Goal: Task Accomplishment & Management: Manage account settings

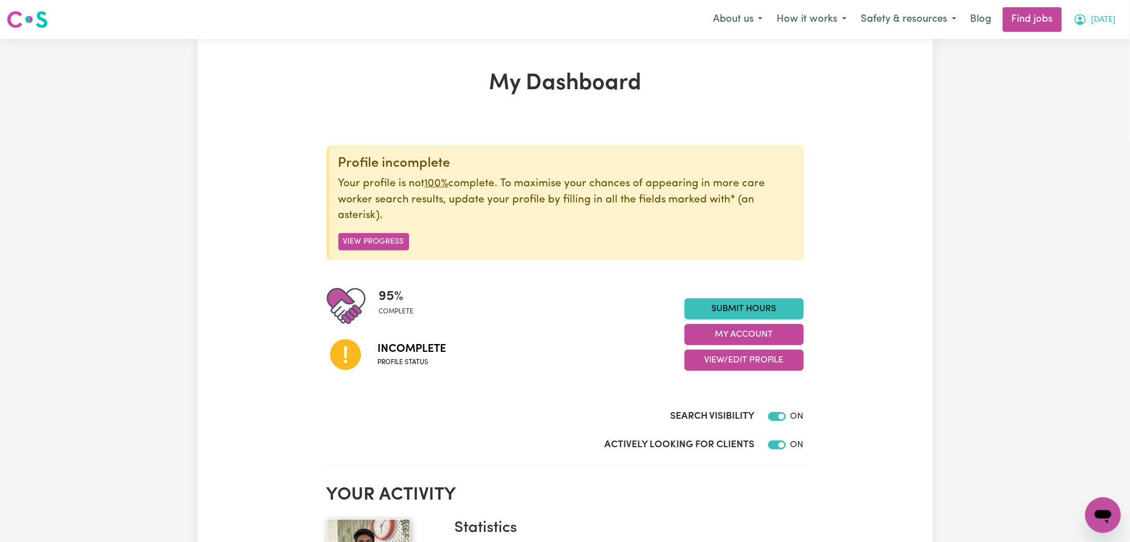
click at [1094, 29] on button "[DATE]" at bounding box center [1095, 19] width 57 height 23
click at [1075, 79] on link "Logout" at bounding box center [1079, 85] width 88 height 21
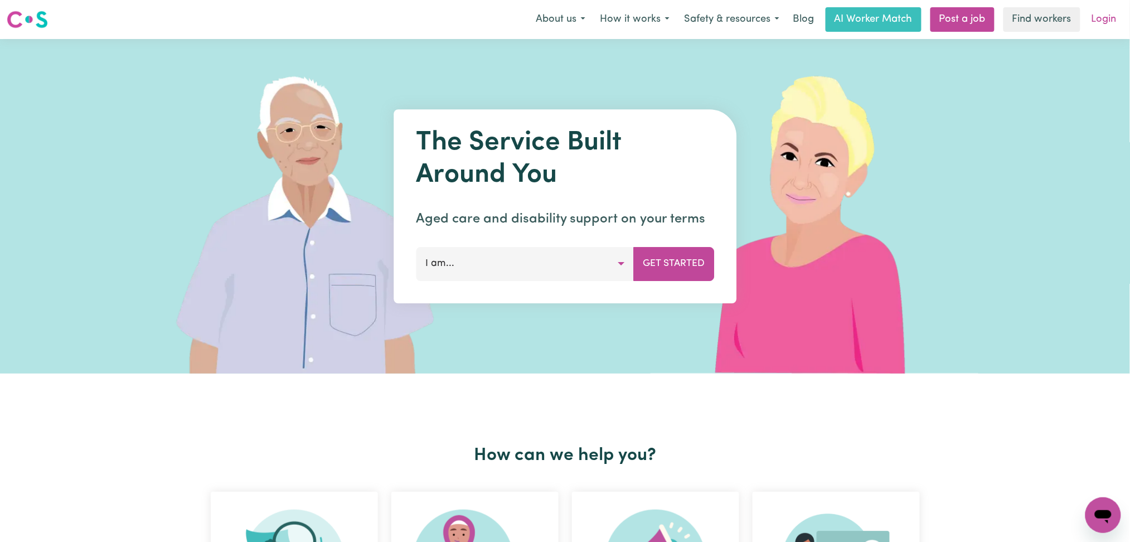
drag, startPoint x: 1075, startPoint y: 79, endPoint x: 1101, endPoint y: 12, distance: 71.2
click at [1101, 12] on link "Login" at bounding box center [1104, 19] width 38 height 25
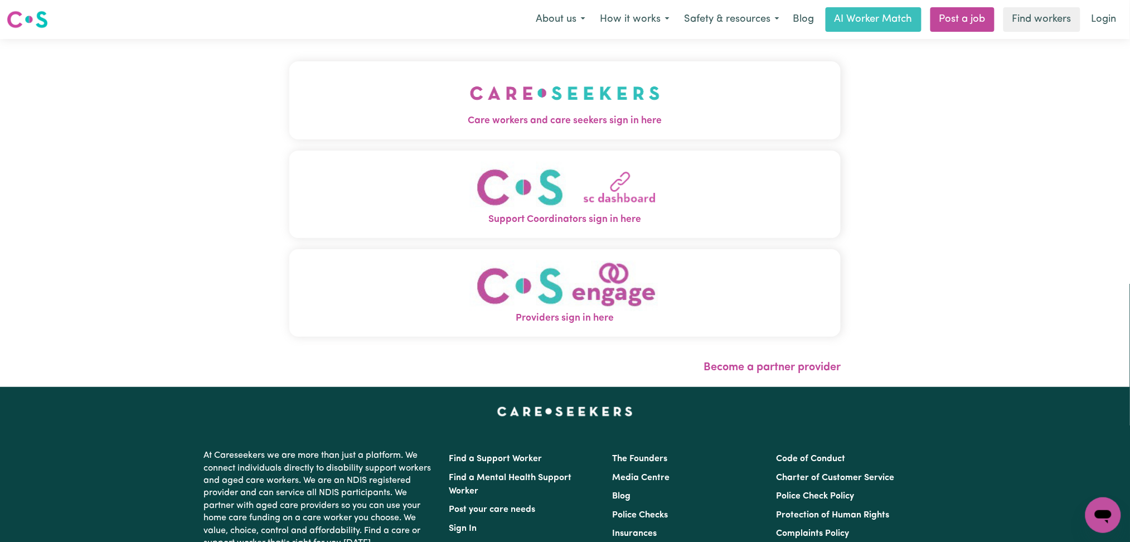
click at [414, 119] on span "Care workers and care seekers sign in here" at bounding box center [565, 121] width 552 height 15
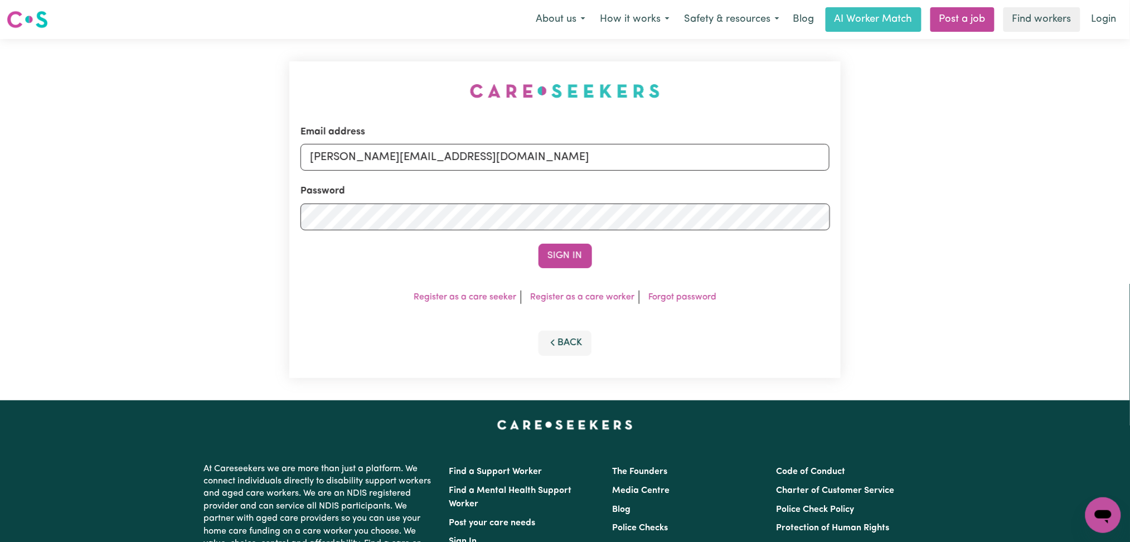
click at [426, 181] on form "Email address [PERSON_NAME][EMAIL_ADDRESS][DOMAIN_NAME] Password Sign In" at bounding box center [566, 196] width 530 height 143
click at [431, 156] on input "[PERSON_NAME][EMAIL_ADDRESS][DOMAIN_NAME]" at bounding box center [566, 157] width 530 height 27
drag, startPoint x: 368, startPoint y: 153, endPoint x: 616, endPoint y: 153, distance: 248.2
click at [616, 153] on input "Superuser~[EMAIL_ADDRESS][DOMAIN_NAME]" at bounding box center [566, 157] width 530 height 27
type input "Superuser~[PERSON_NAME][EMAIL_ADDRESS][DOMAIN_NAME]"
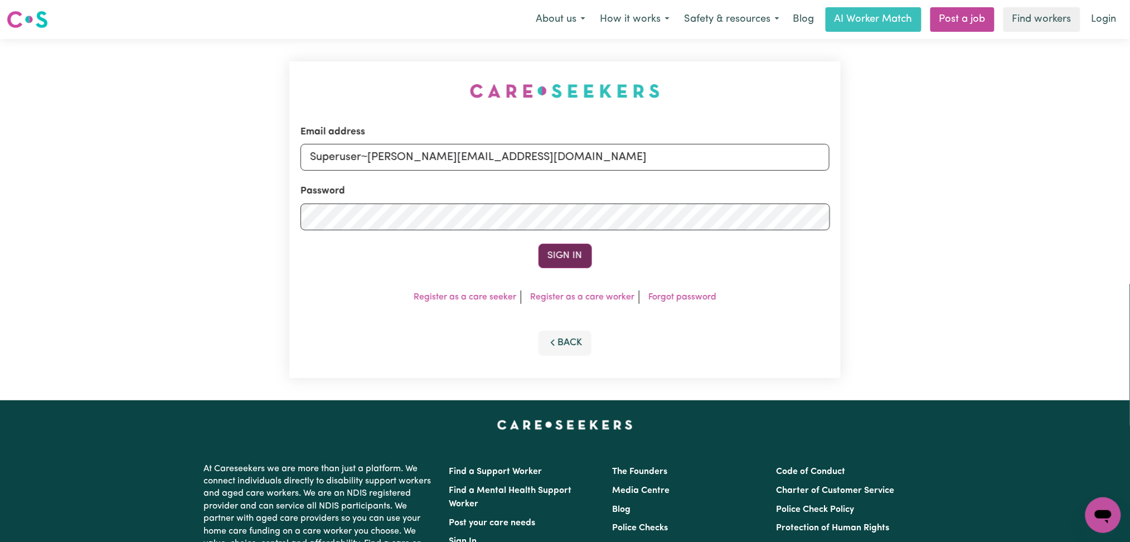
click at [560, 260] on button "Sign In" at bounding box center [566, 256] width 54 height 25
